Goal: Task Accomplishment & Management: Use online tool/utility

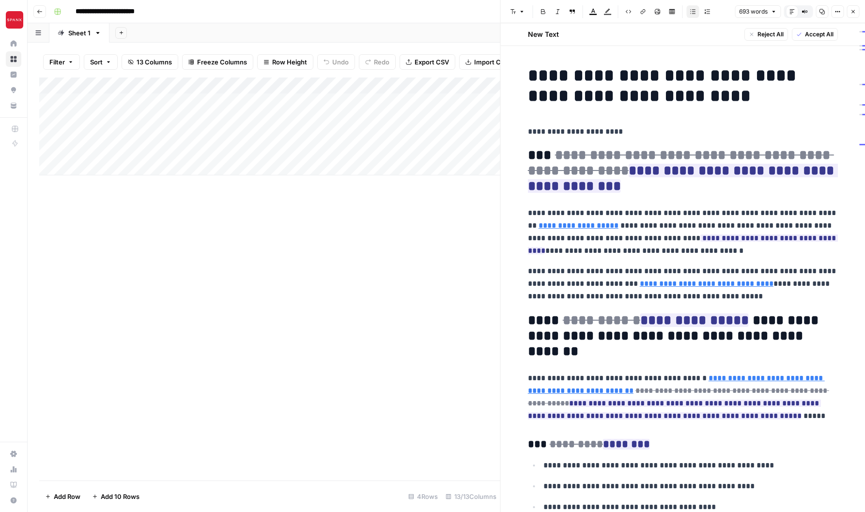
scroll to position [1078, 0]
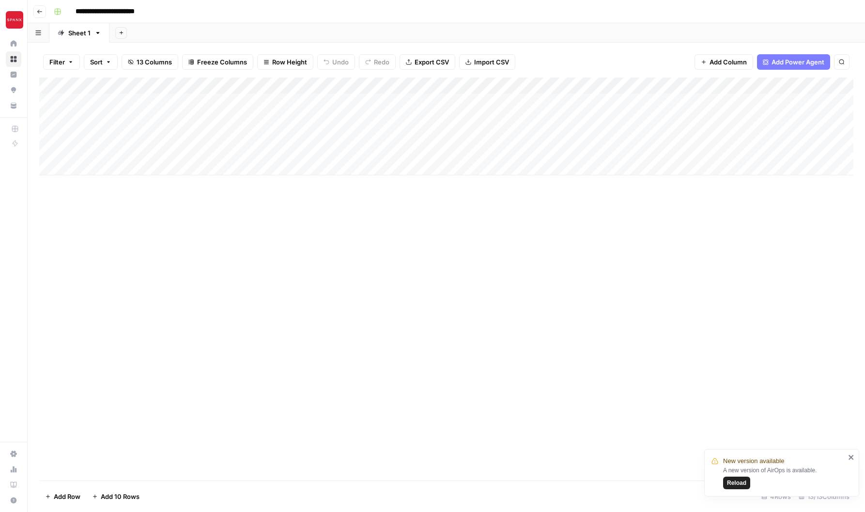
click at [313, 213] on div "Add Column" at bounding box center [446, 279] width 814 height 403
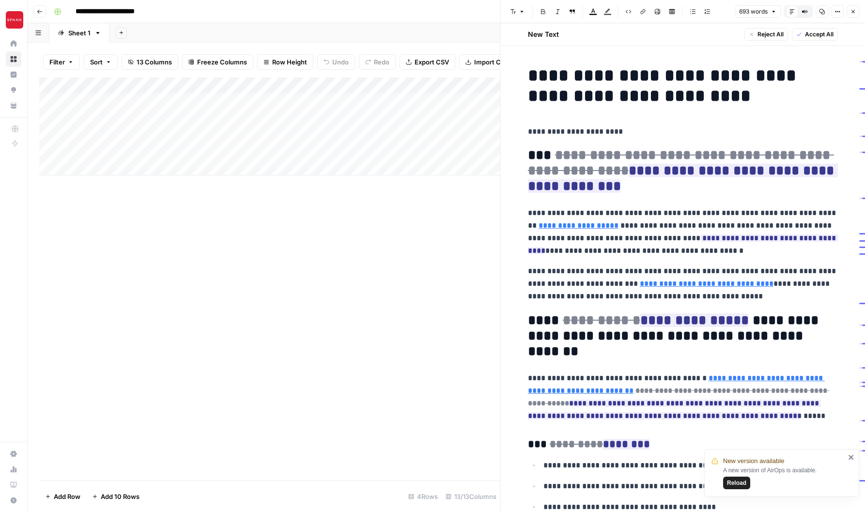
click at [250, 235] on div "Add Column" at bounding box center [269, 279] width 461 height 403
click at [851, 457] on icon "close" at bounding box center [851, 457] width 5 height 5
click at [852, 11] on icon "button" at bounding box center [853, 12] width 6 height 6
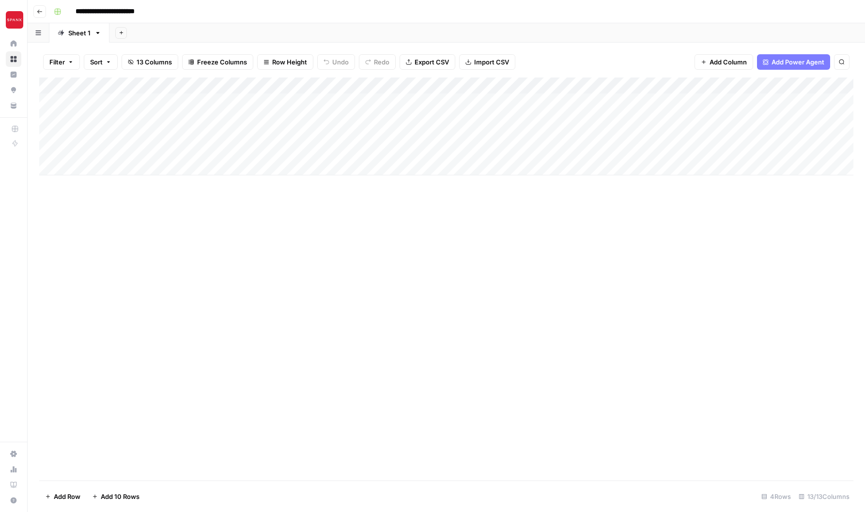
drag, startPoint x: 340, startPoint y: 103, endPoint x: 182, endPoint y: 102, distance: 158.4
click at [182, 102] on div "Add Column" at bounding box center [446, 127] width 814 height 98
click at [256, 238] on div "Add Column" at bounding box center [446, 279] width 814 height 403
click at [338, 105] on div "Add Column" at bounding box center [446, 127] width 814 height 98
click at [338, 105] on div "**********" at bounding box center [238, 103] width 331 height 16
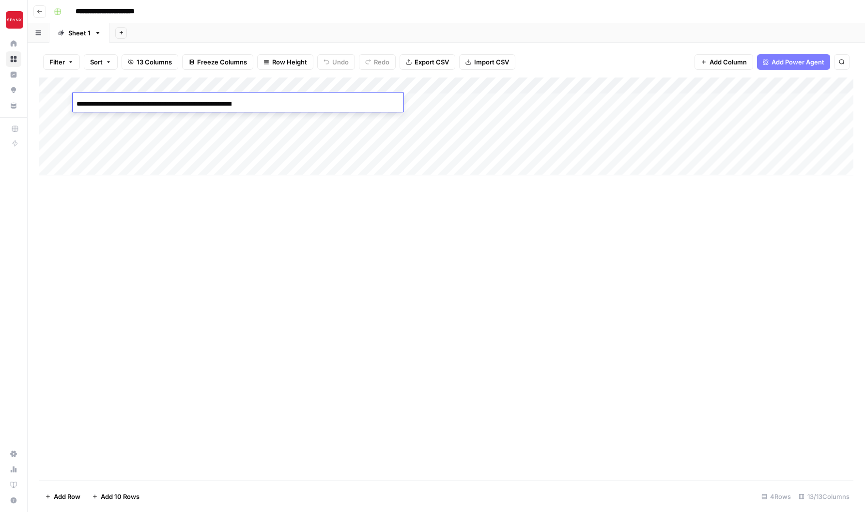
click at [305, 259] on div "Add Column" at bounding box center [446, 279] width 814 height 403
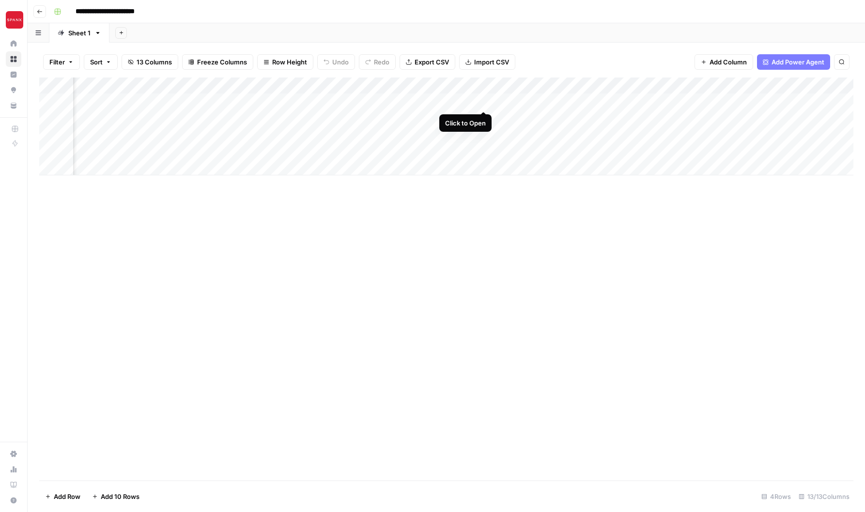
click at [484, 103] on div "Add Column" at bounding box center [446, 127] width 814 height 98
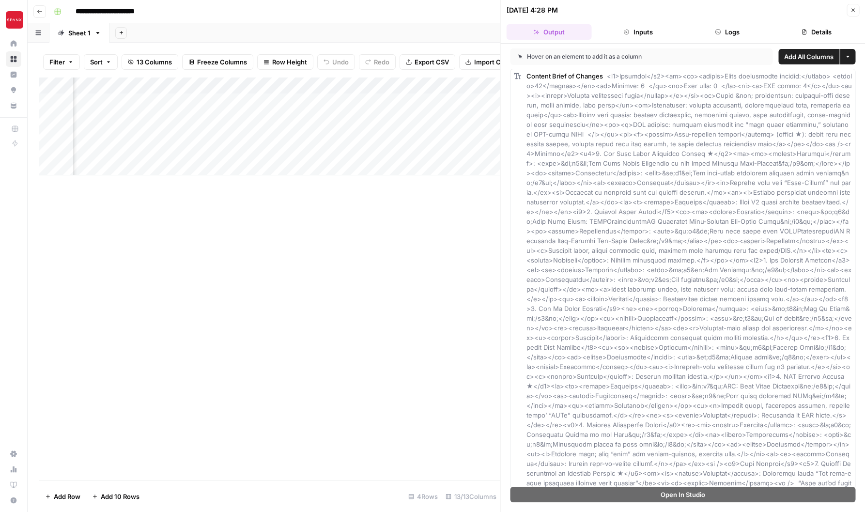
click at [856, 7] on icon "button" at bounding box center [853, 10] width 6 height 6
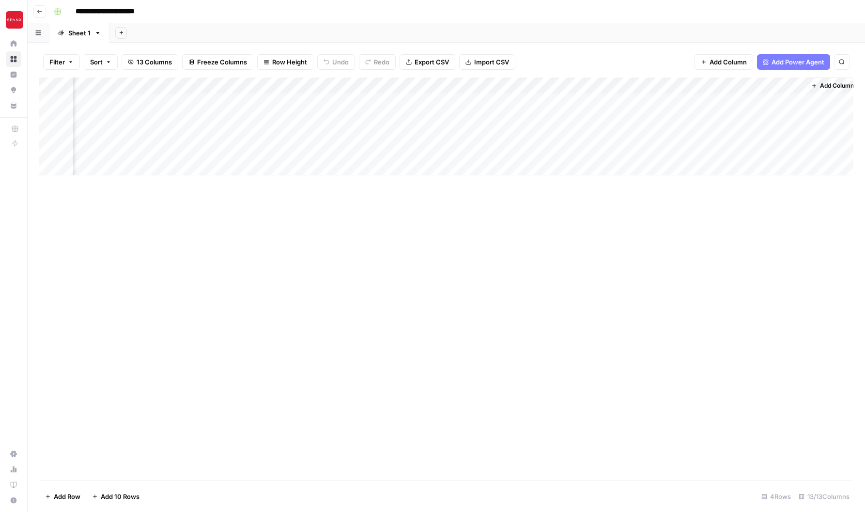
scroll to position [0, 1007]
click at [552, 103] on div "Add Column" at bounding box center [446, 127] width 814 height 98
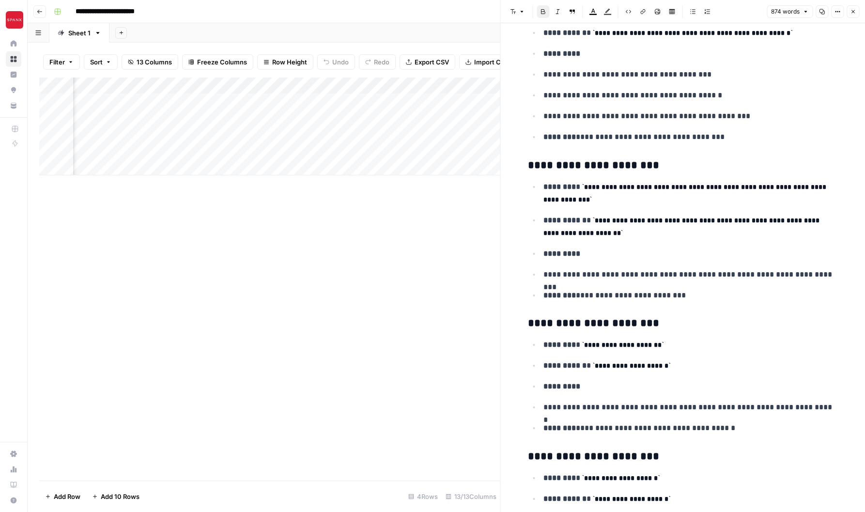
scroll to position [444, 0]
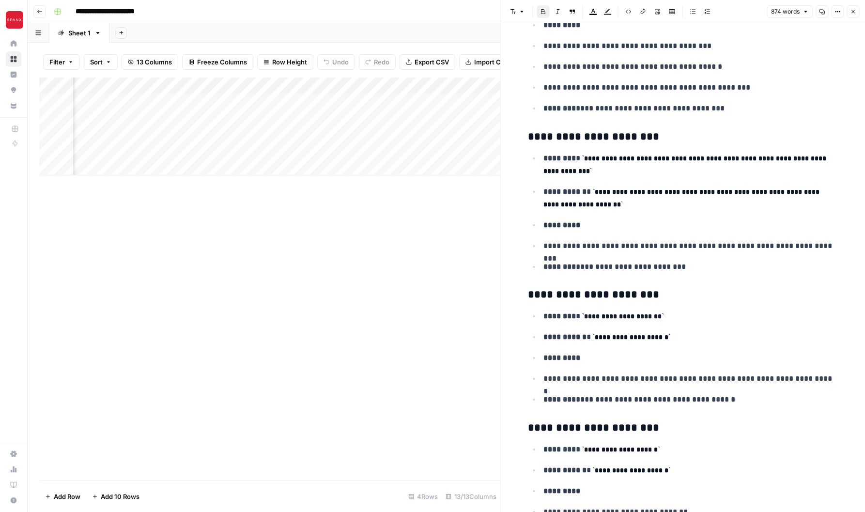
click at [854, 14] on icon "button" at bounding box center [853, 12] width 6 height 6
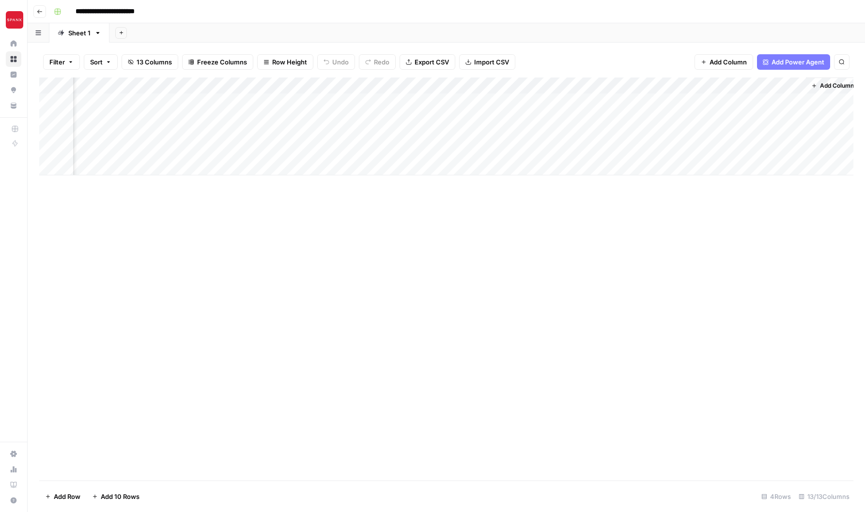
scroll to position [0, 995]
click at [702, 104] on div "Add Column" at bounding box center [446, 127] width 814 height 98
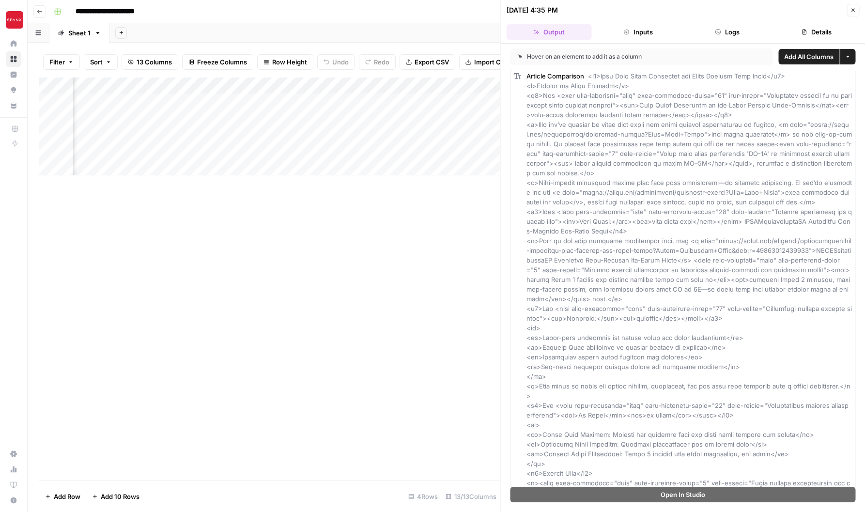
click at [851, 11] on icon "button" at bounding box center [853, 10] width 6 height 6
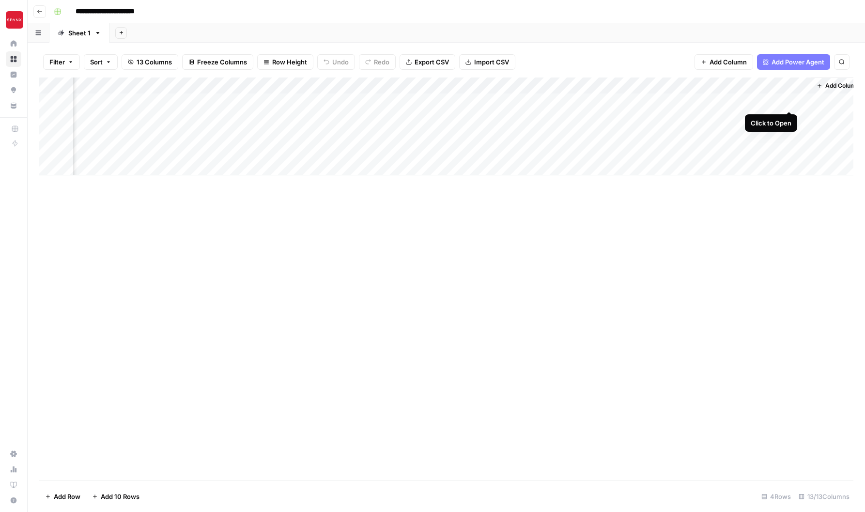
click at [788, 103] on div "Add Column" at bounding box center [446, 127] width 814 height 98
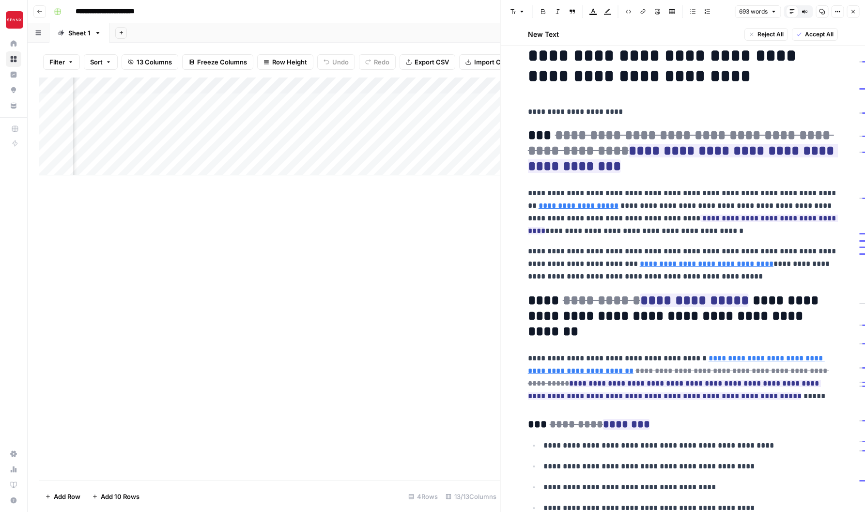
scroll to position [22, 0]
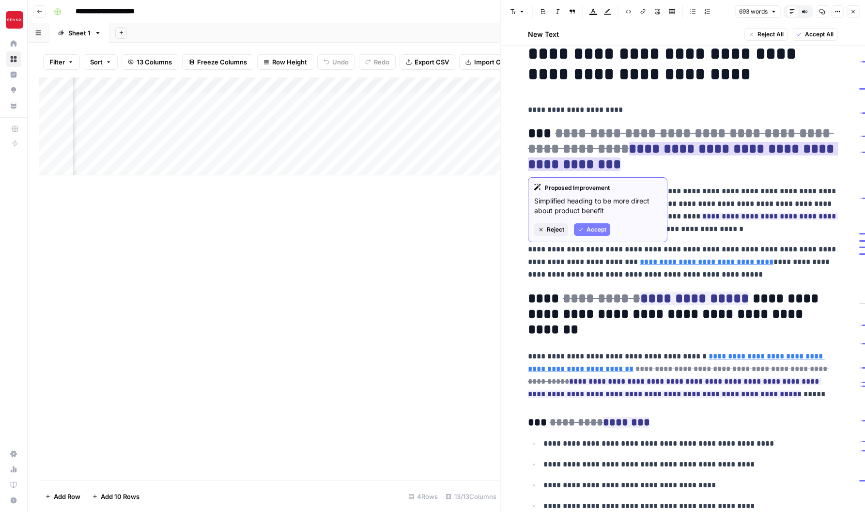
click at [556, 230] on span "Reject" at bounding box center [555, 229] width 17 height 9
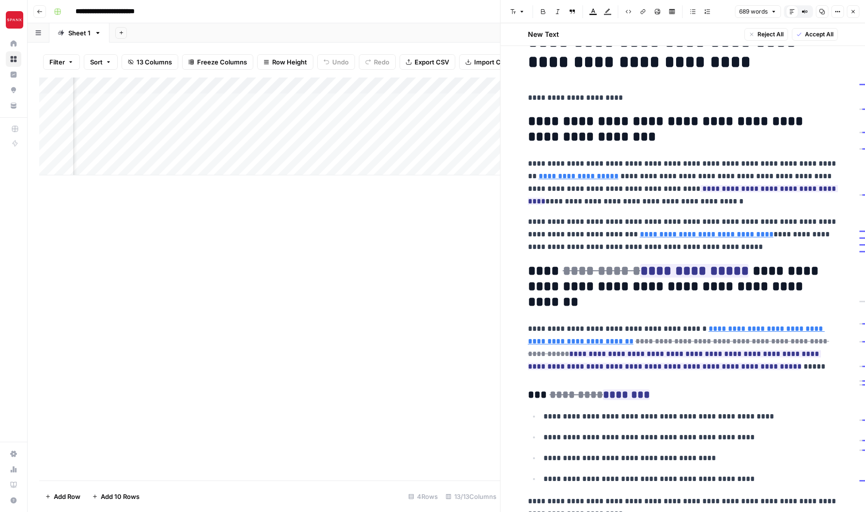
scroll to position [36, 0]
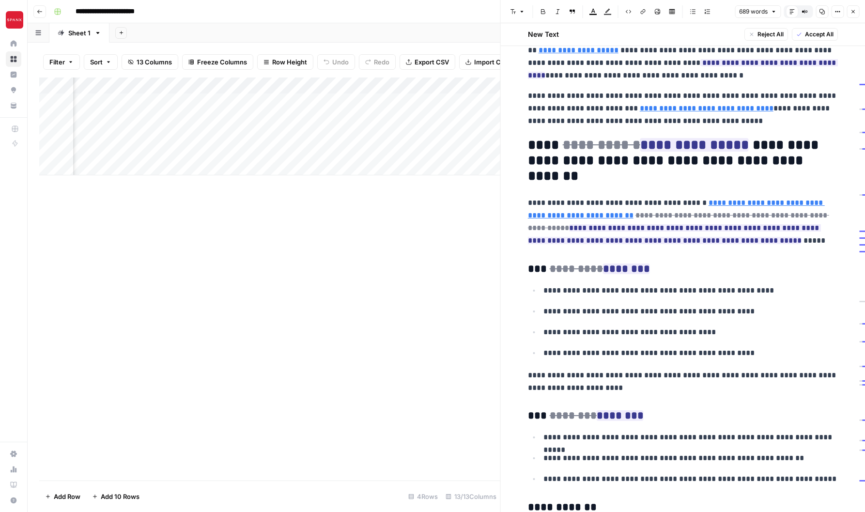
scroll to position [161, 0]
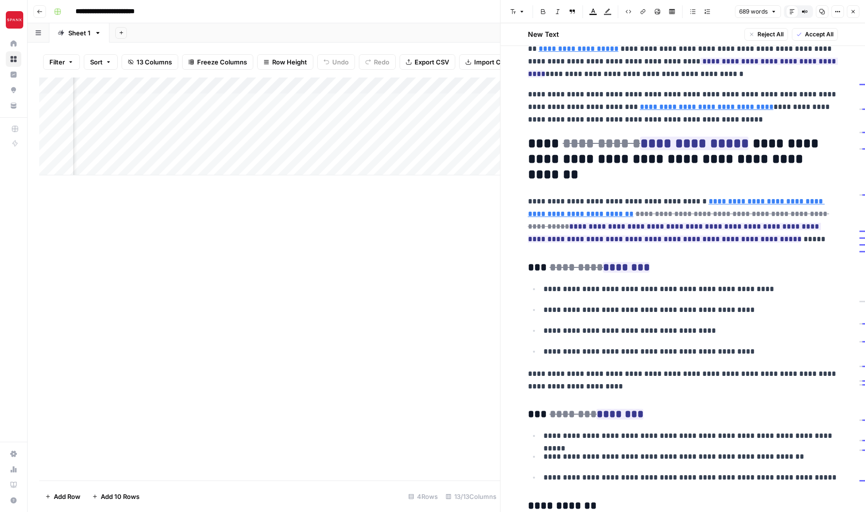
click at [754, 296] on ul "**********" at bounding box center [683, 320] width 310 height 76
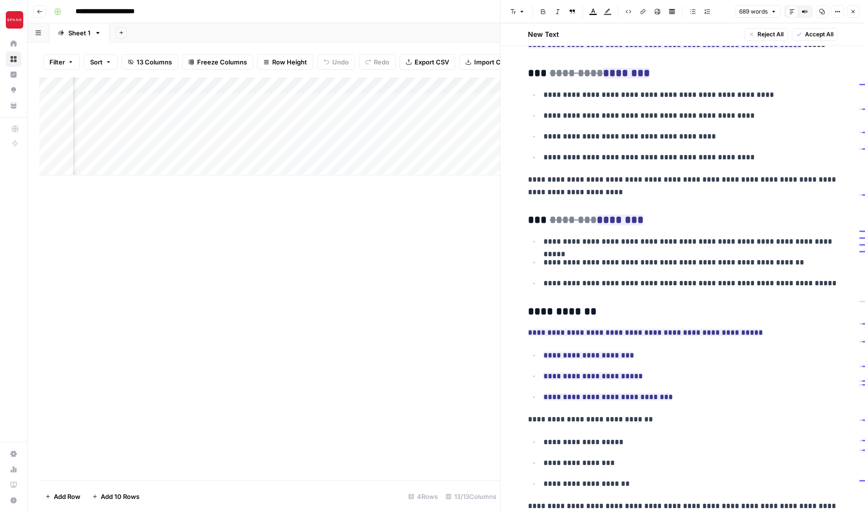
scroll to position [379, 0]
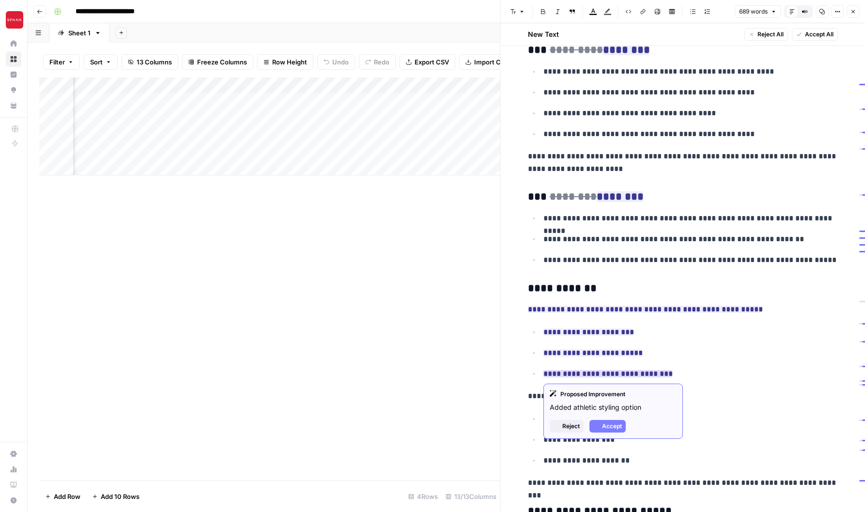
click at [612, 375] on ins "**********" at bounding box center [608, 373] width 129 height 7
click at [710, 355] on p "**********" at bounding box center [691, 353] width 295 height 13
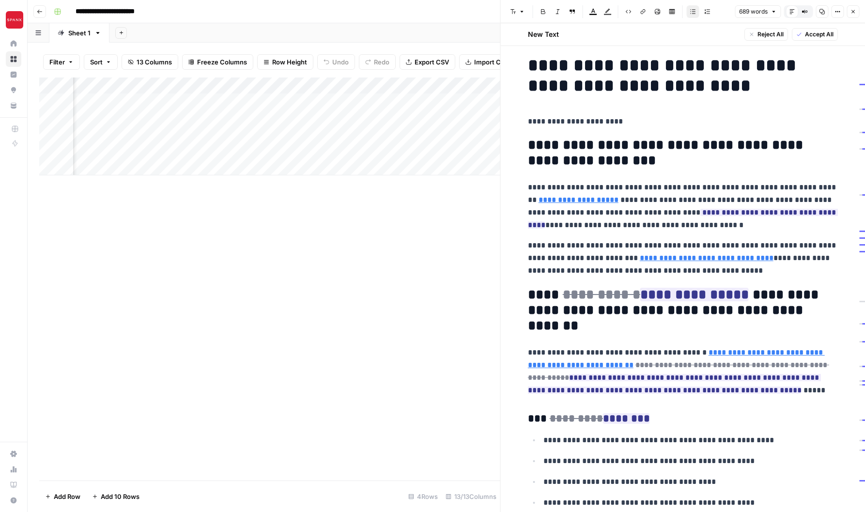
scroll to position [0, 0]
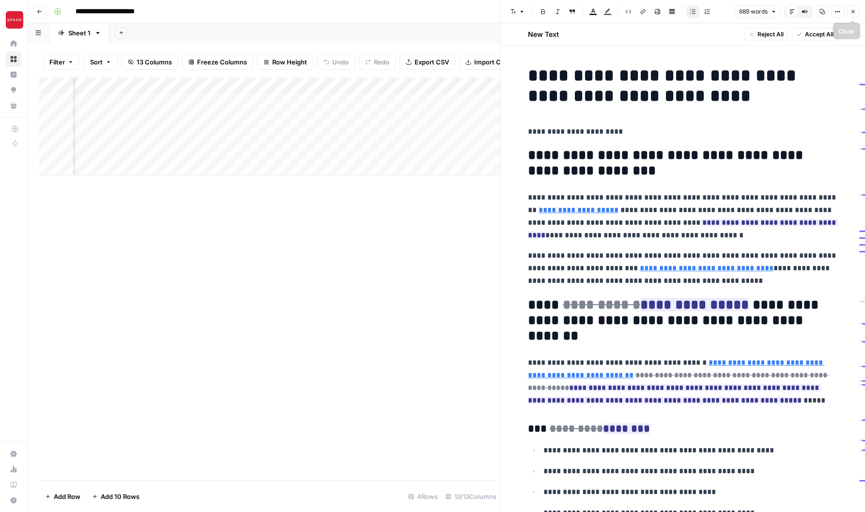
click at [853, 15] on button "Close" at bounding box center [853, 11] width 13 height 13
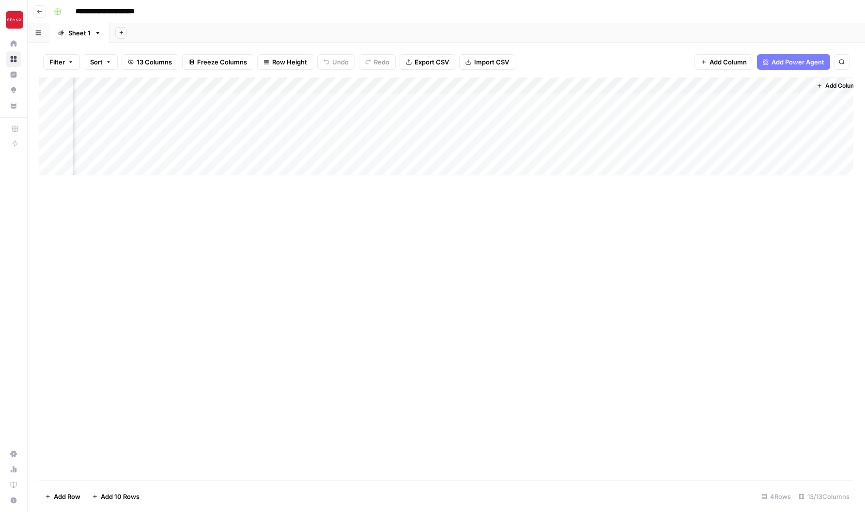
click at [726, 230] on div "Add Column" at bounding box center [446, 279] width 814 height 403
click at [766, 102] on div "Add Column" at bounding box center [446, 127] width 814 height 98
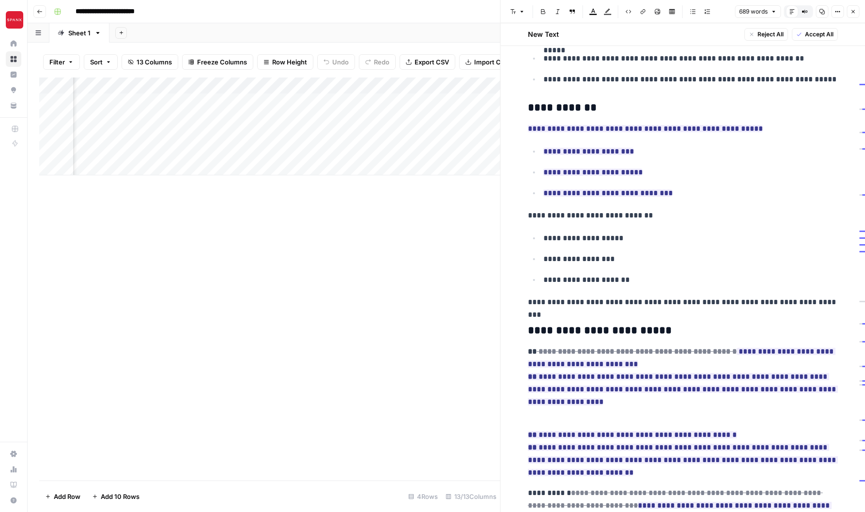
scroll to position [738, 0]
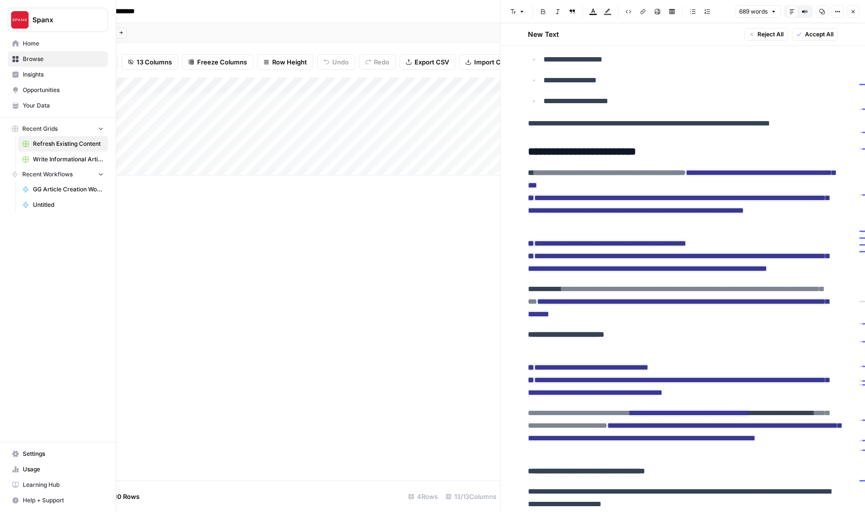
click at [12, 45] on icon at bounding box center [15, 43] width 7 height 7
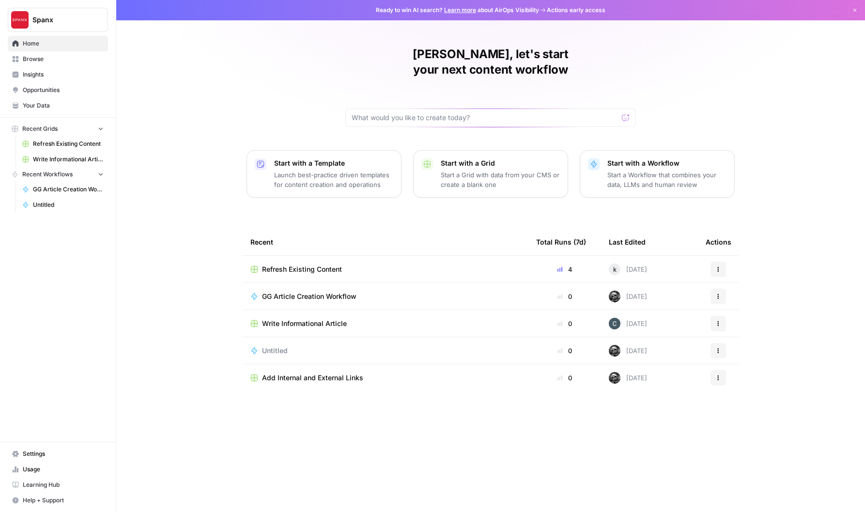
click at [561, 265] on div "4" at bounding box center [564, 270] width 57 height 10
click at [722, 262] on button "Actions" at bounding box center [719, 270] width 16 height 16
click at [791, 222] on div "[PERSON_NAME], let's start your next content workflow Start with a Template Lau…" at bounding box center [490, 256] width 749 height 512
click at [28, 106] on span "Your Data" at bounding box center [63, 105] width 81 height 9
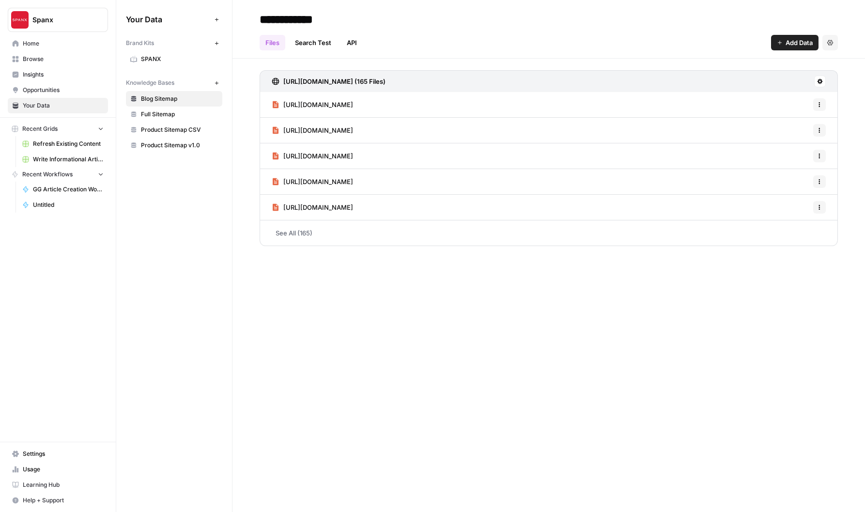
click at [149, 62] on span "SPANX" at bounding box center [179, 59] width 77 height 9
